Goal: Task Accomplishment & Management: Complete application form

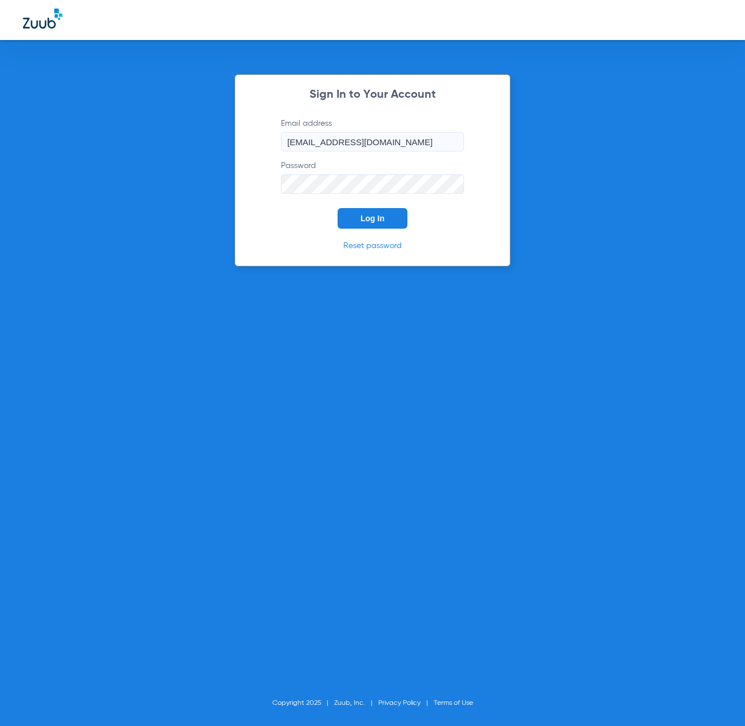
click at [374, 217] on span "Log In" at bounding box center [372, 218] width 24 height 9
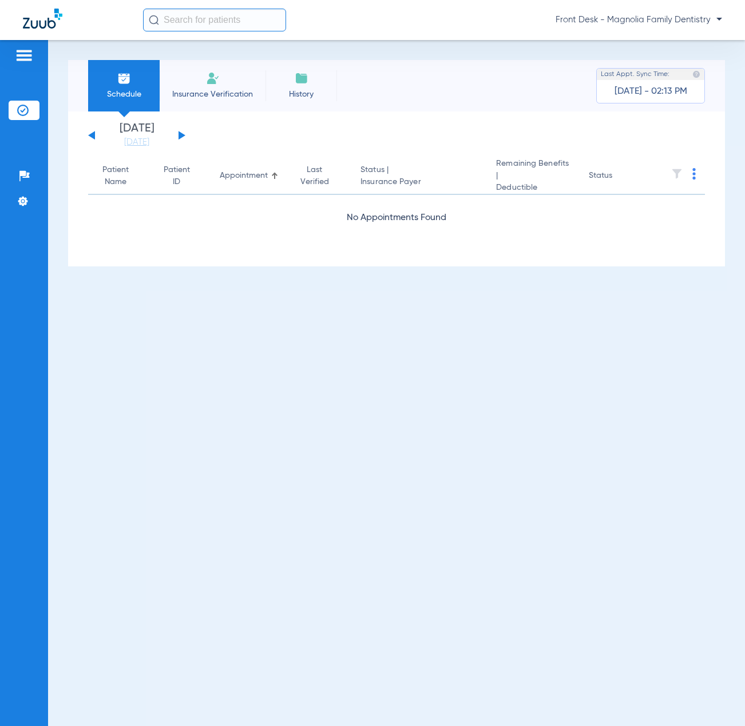
click at [178, 134] on div "[DATE] [DATE] [DATE] [DATE] [DATE] [DATE] [DATE] [DATE] [DATE] [DATE] [DATE] [D…" at bounding box center [136, 135] width 97 height 25
drag, startPoint x: 180, startPoint y: 134, endPoint x: 193, endPoint y: 249, distance: 115.2
click at [180, 136] on button at bounding box center [181, 135] width 7 height 9
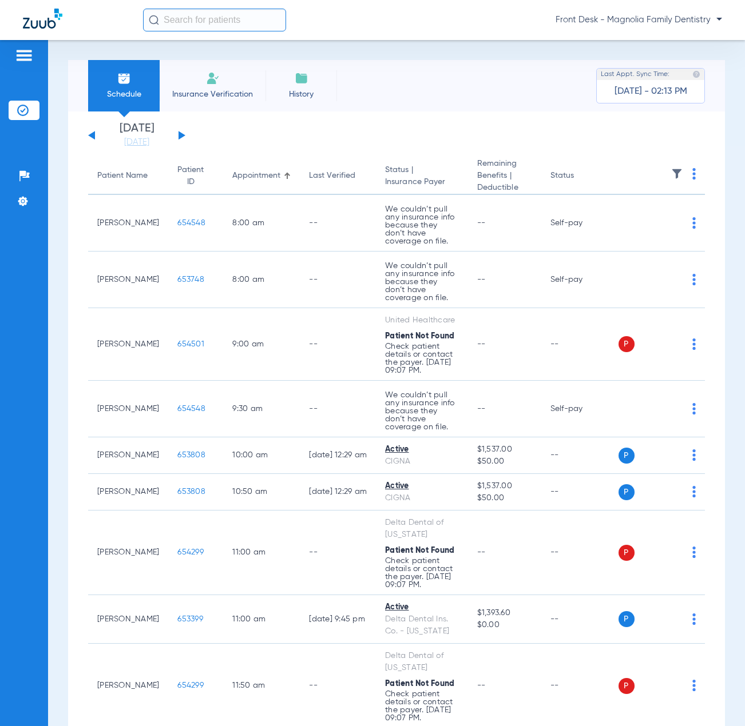
drag, startPoint x: 207, startPoint y: 110, endPoint x: 208, endPoint y: 103, distance: 7.0
click at [207, 110] on li "Insurance Verification" at bounding box center [213, 85] width 106 height 51
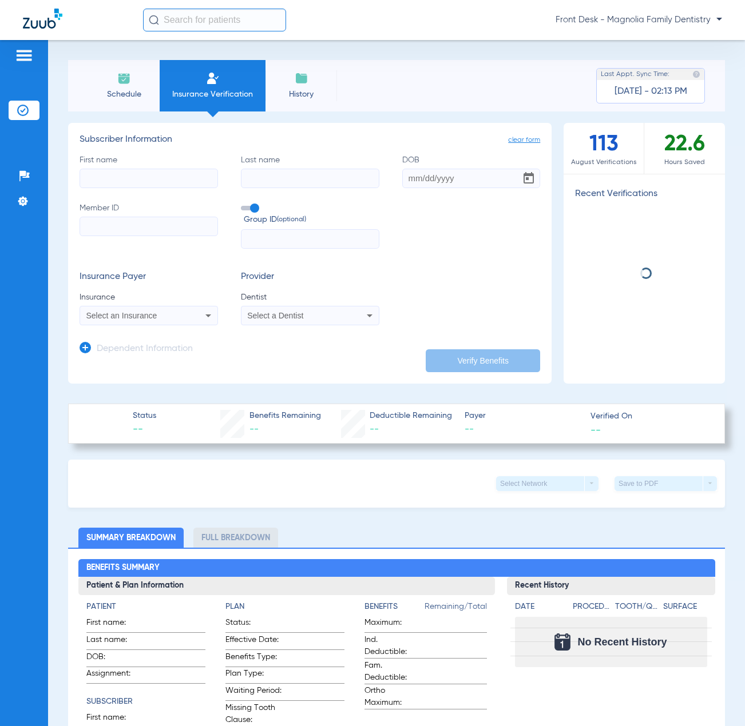
click at [208, 90] on li "Insurance Verification" at bounding box center [213, 85] width 106 height 51
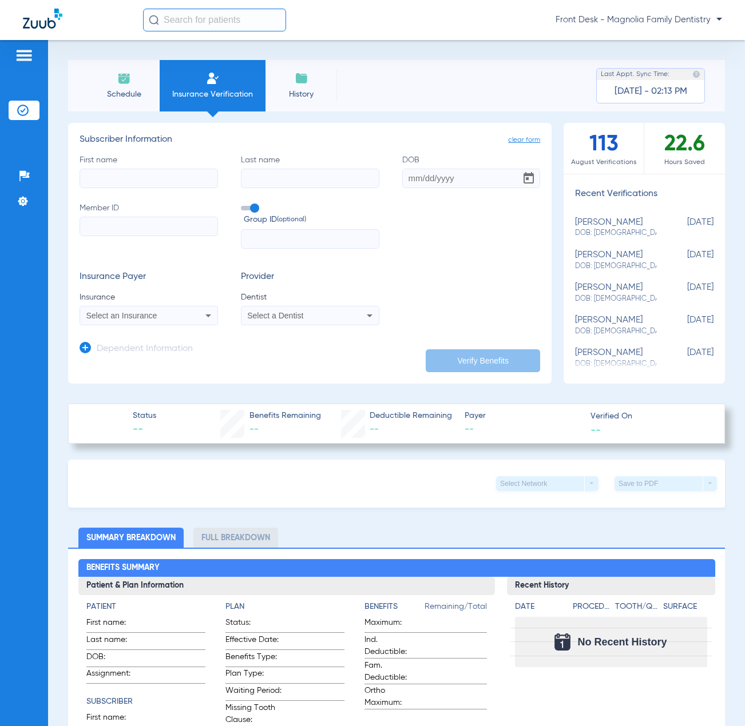
click at [171, 320] on div "Select an Insurance" at bounding box center [148, 316] width 137 height 14
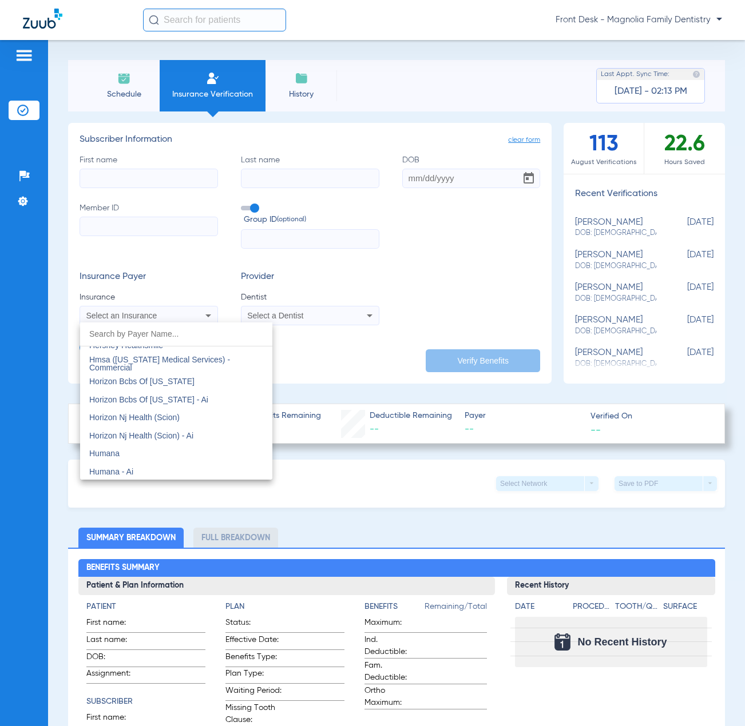
scroll to position [4175, 0]
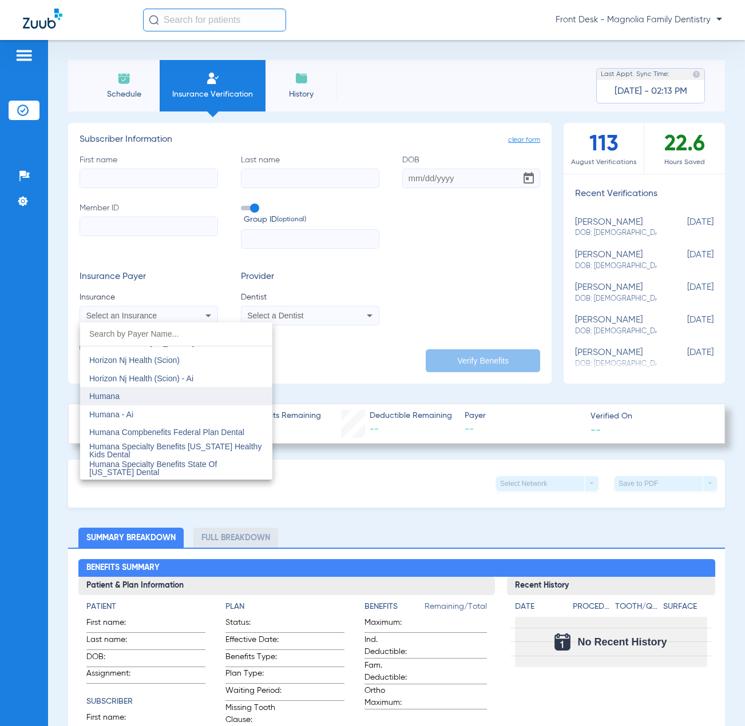
click at [137, 395] on mat-option "Humana" at bounding box center [176, 396] width 192 height 18
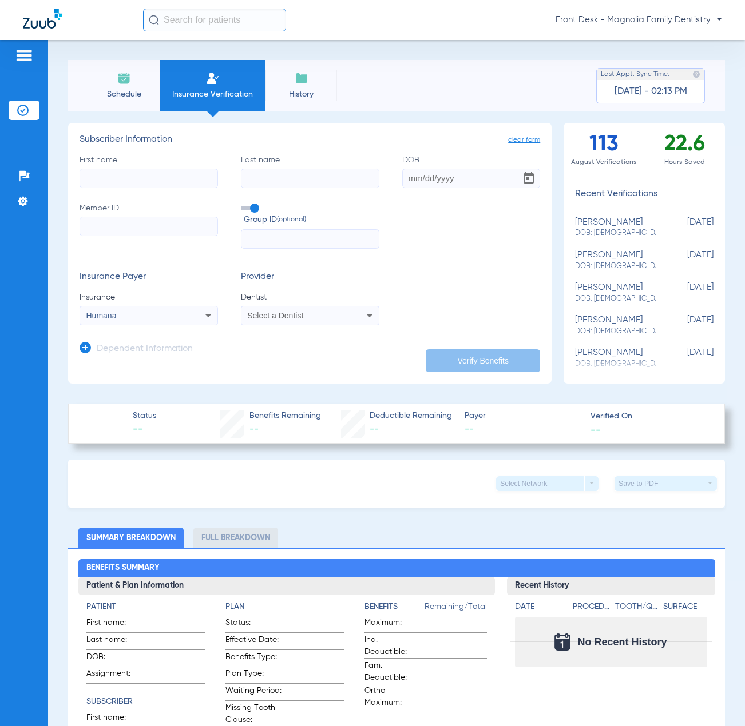
click at [299, 318] on span "Select a Dentist" at bounding box center [275, 315] width 56 height 9
click at [258, 355] on span "[PERSON_NAME]" at bounding box center [281, 355] width 67 height 9
click at [250, 242] on input "text" at bounding box center [310, 238] width 138 height 19
type input "792304"
click at [106, 229] on input "Member ID" at bounding box center [148, 226] width 138 height 19
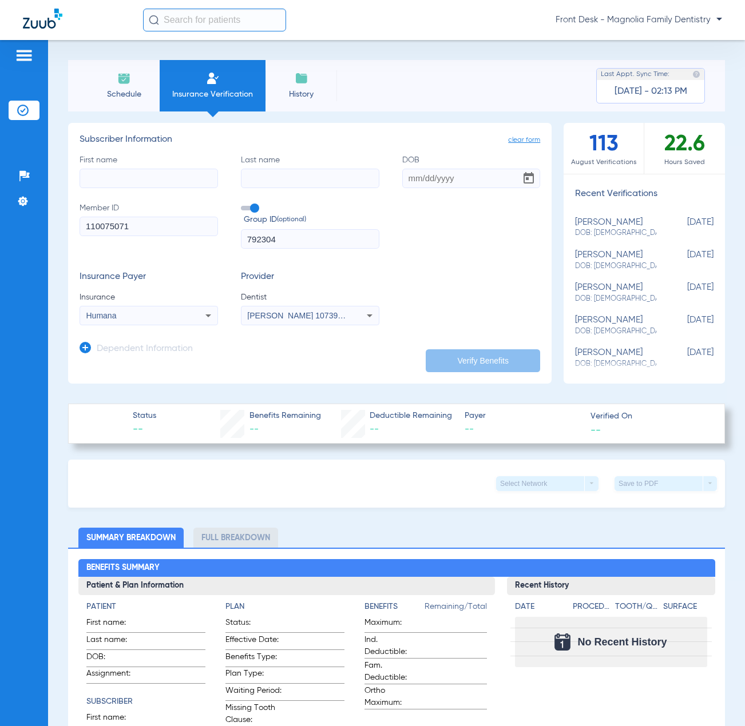
type input "110075071"
click at [106, 178] on input "First name" at bounding box center [148, 178] width 138 height 19
type input "shelby"
type input "longoria"
click at [404, 178] on input "DOB" at bounding box center [471, 178] width 138 height 19
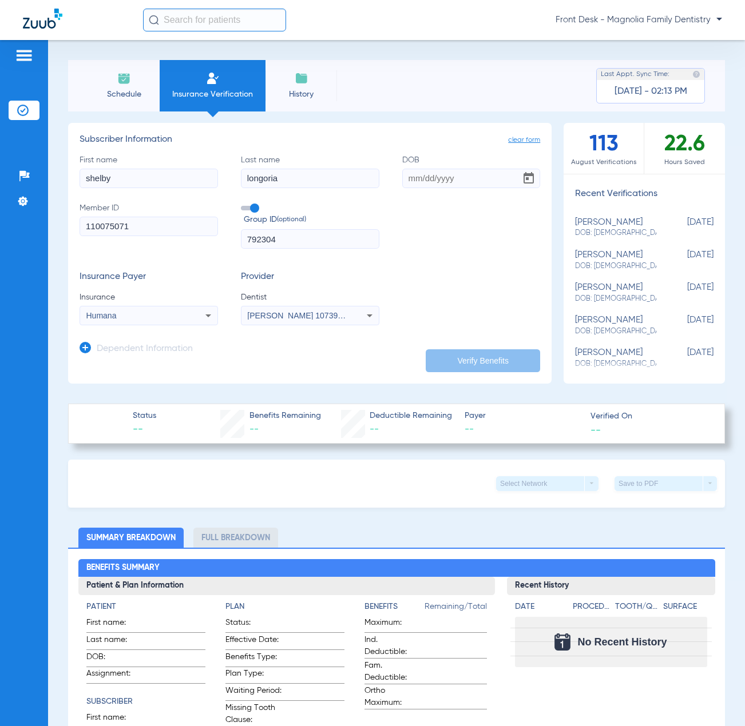
click at [402, 182] on input "DOB" at bounding box center [471, 178] width 138 height 19
type input "[DATE]"
click at [454, 361] on button "Verify Benefits" at bounding box center [482, 360] width 114 height 23
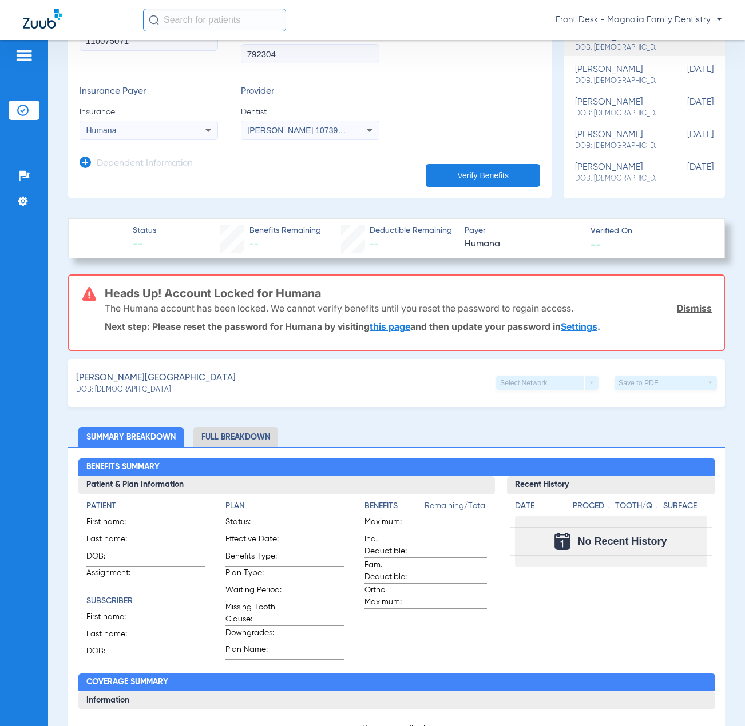
scroll to position [0, 0]
